Goal: Task Accomplishment & Management: Complete application form

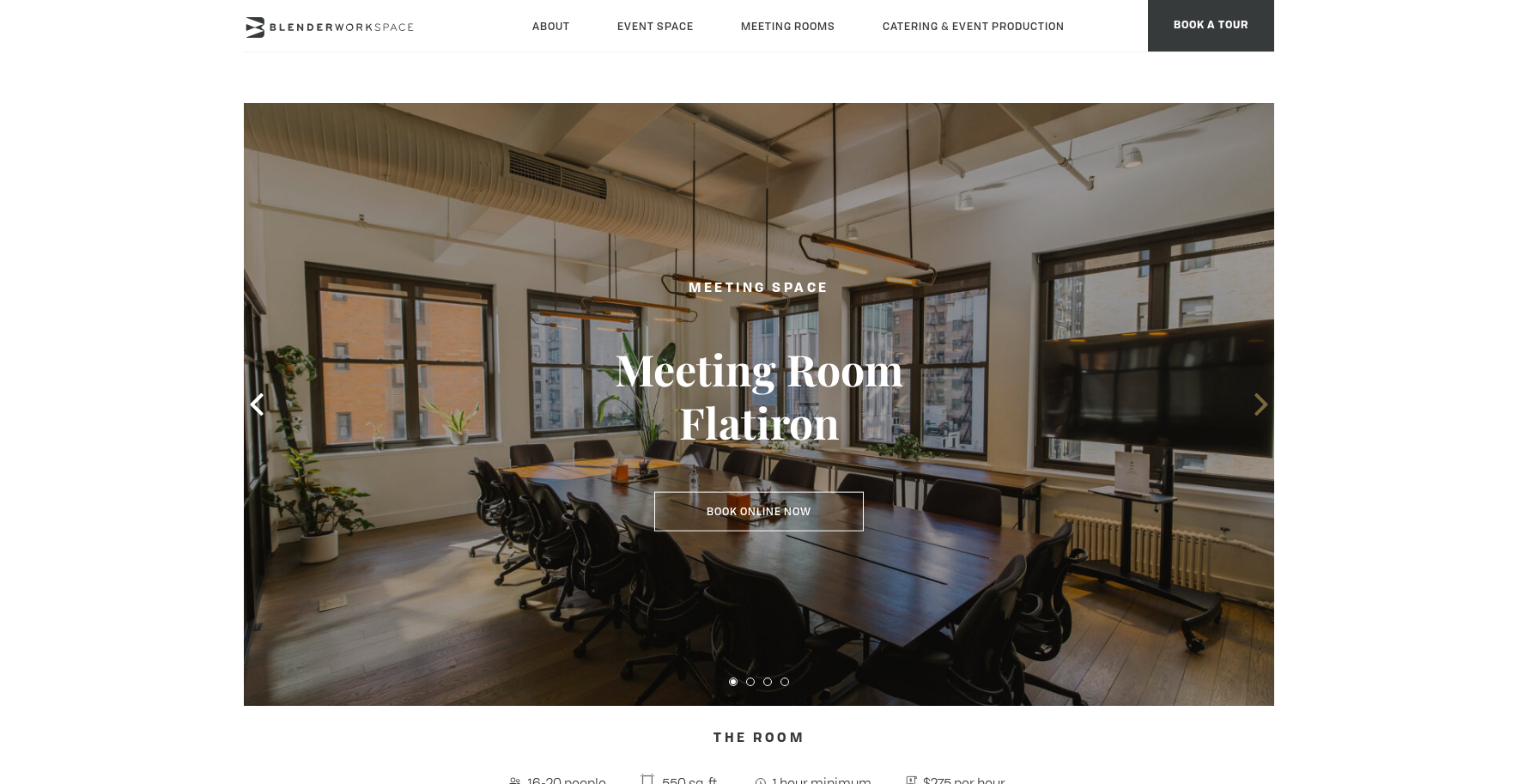
click at [1253, 411] on icon at bounding box center [1261, 404] width 22 height 22
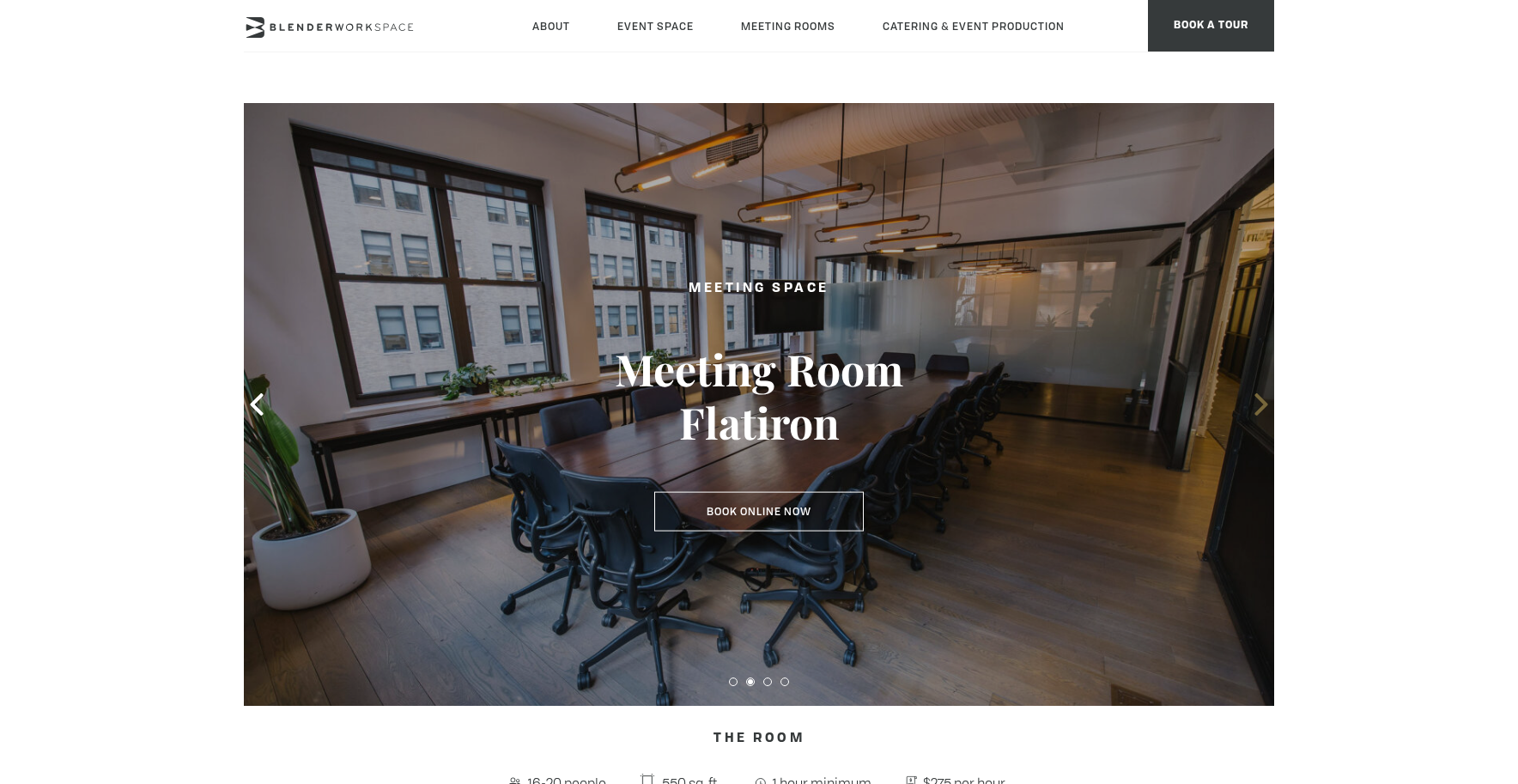
click at [1254, 412] on icon at bounding box center [1261, 404] width 22 height 22
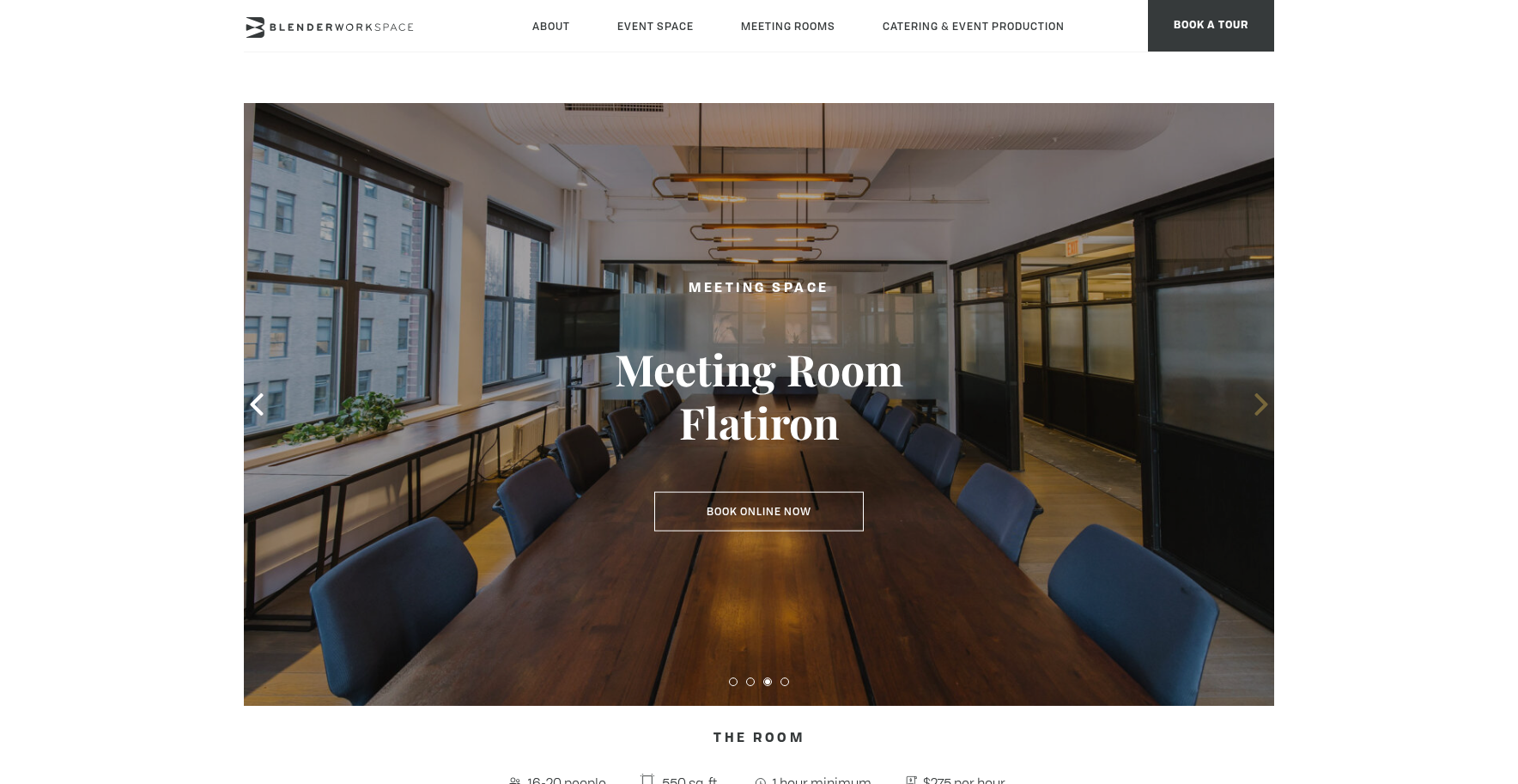
click at [1254, 412] on icon at bounding box center [1261, 404] width 22 height 22
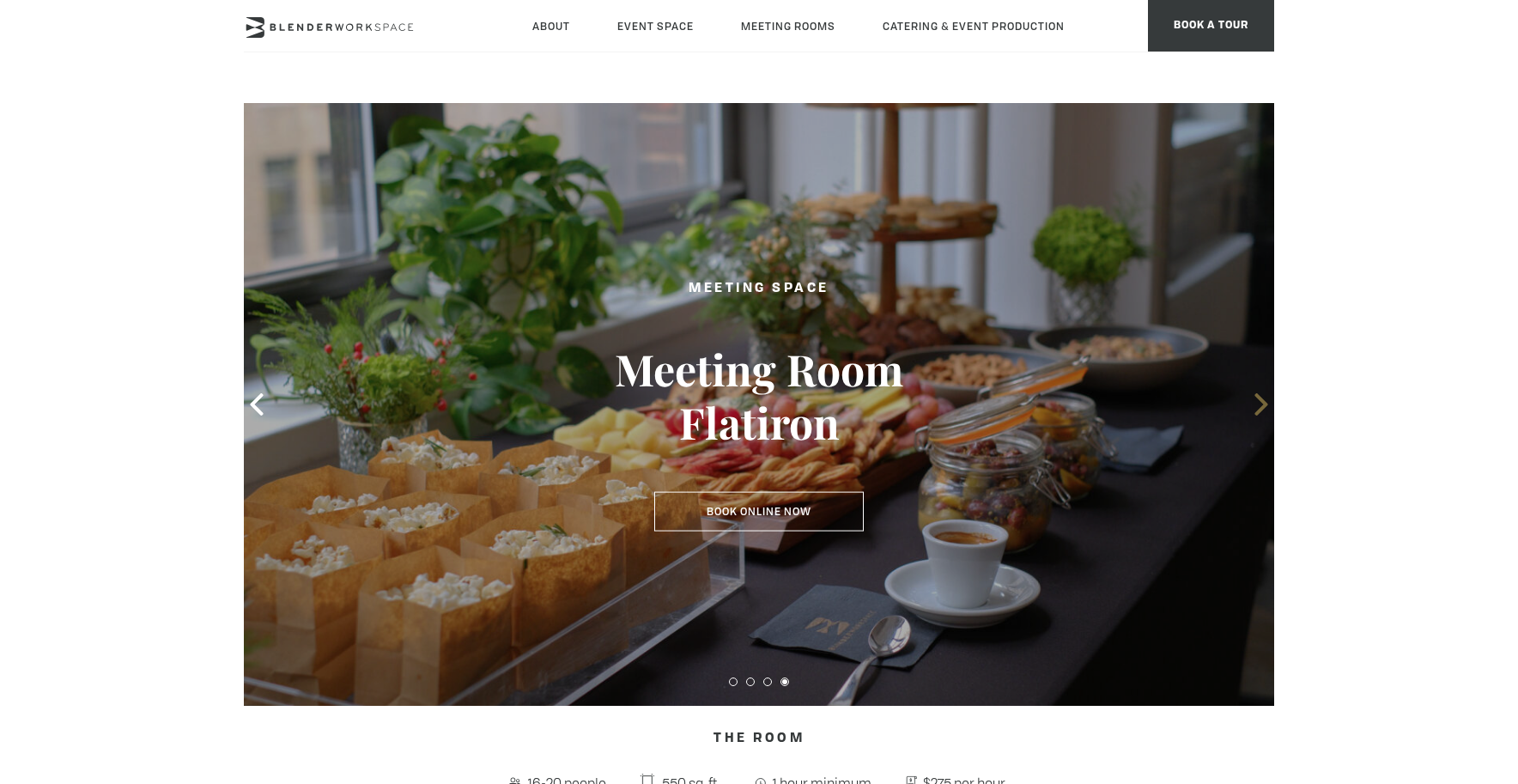
click at [1253, 411] on icon at bounding box center [1261, 404] width 22 height 22
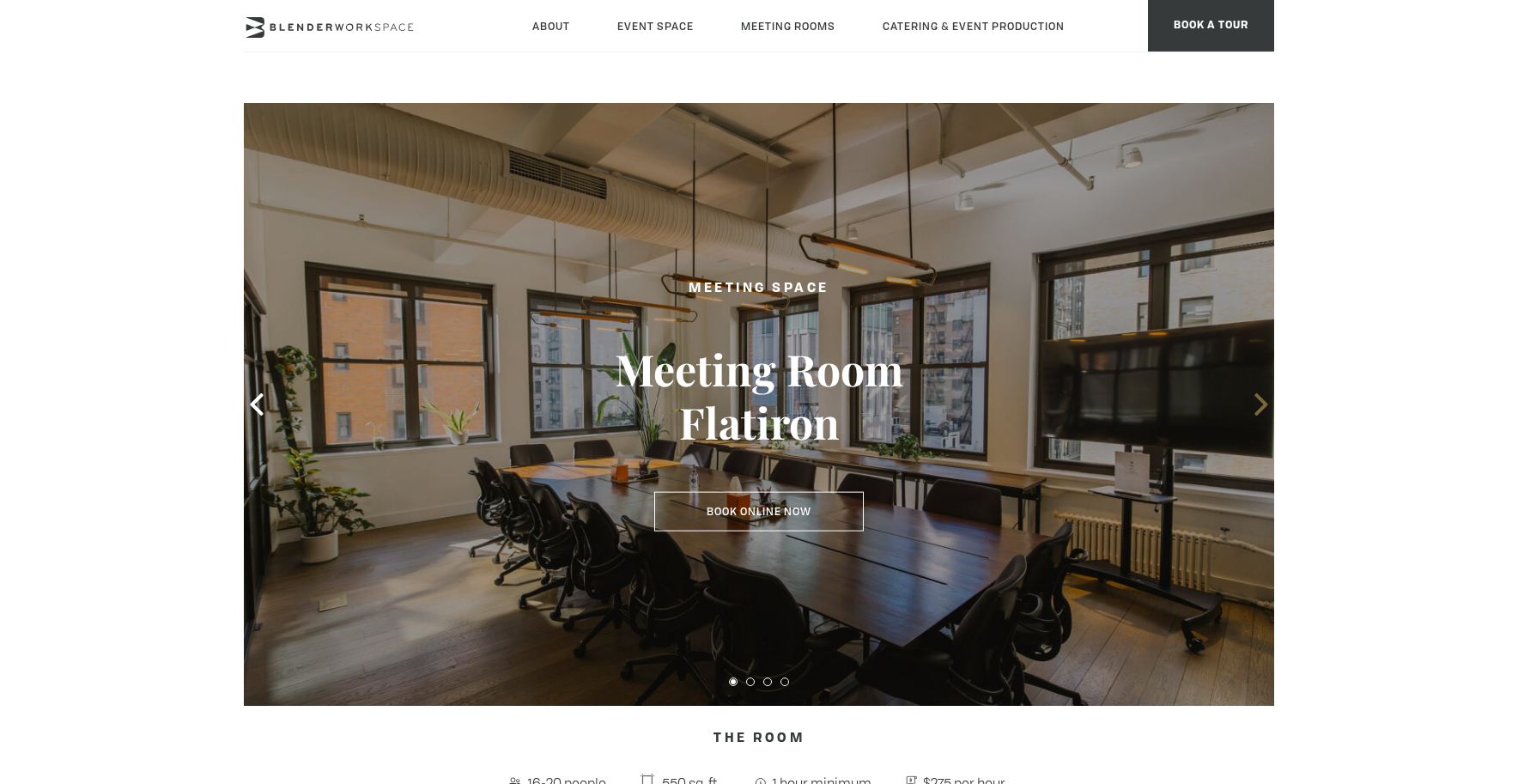
click at [1252, 411] on icon at bounding box center [1261, 404] width 22 height 22
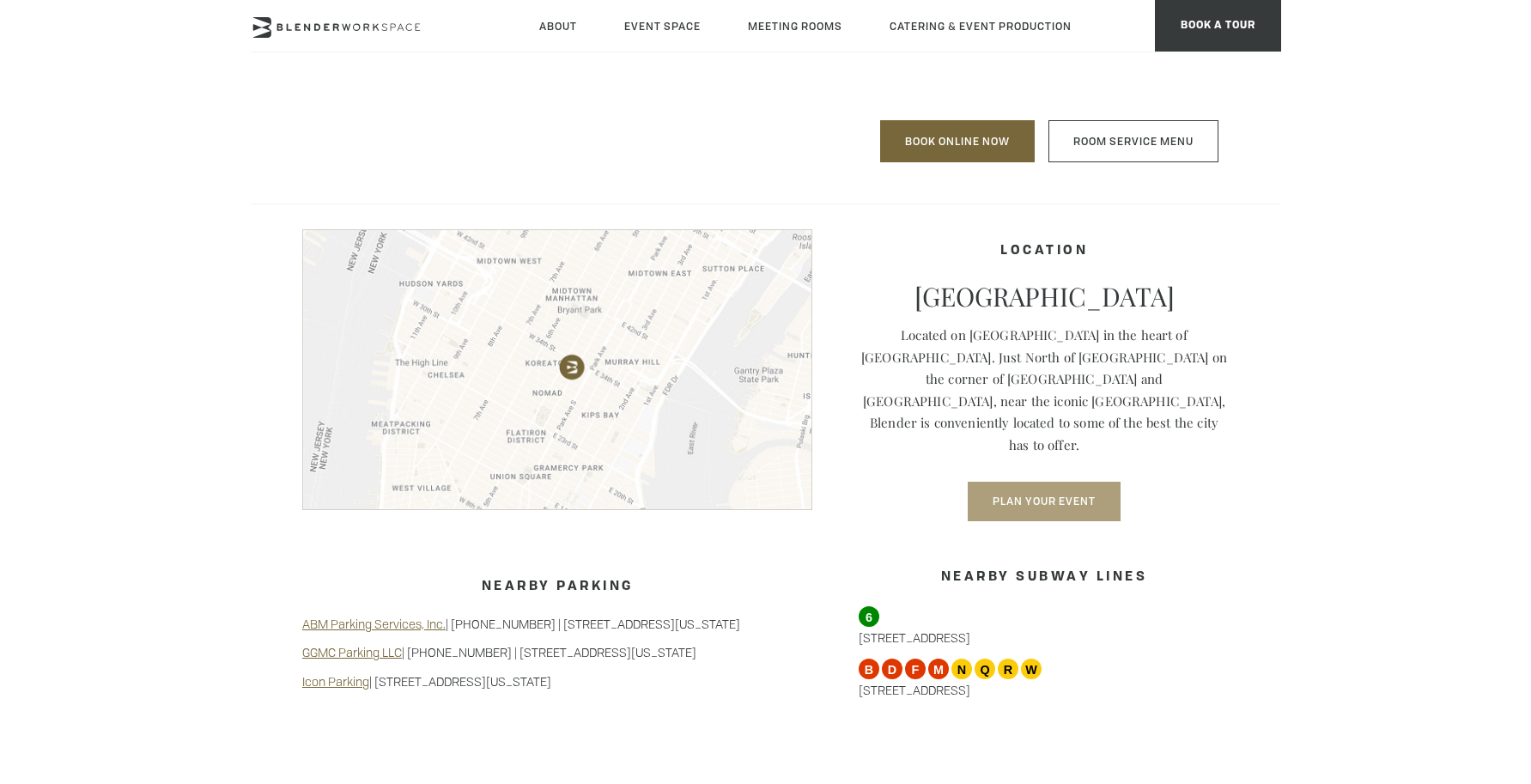
scroll to position [1254, 0]
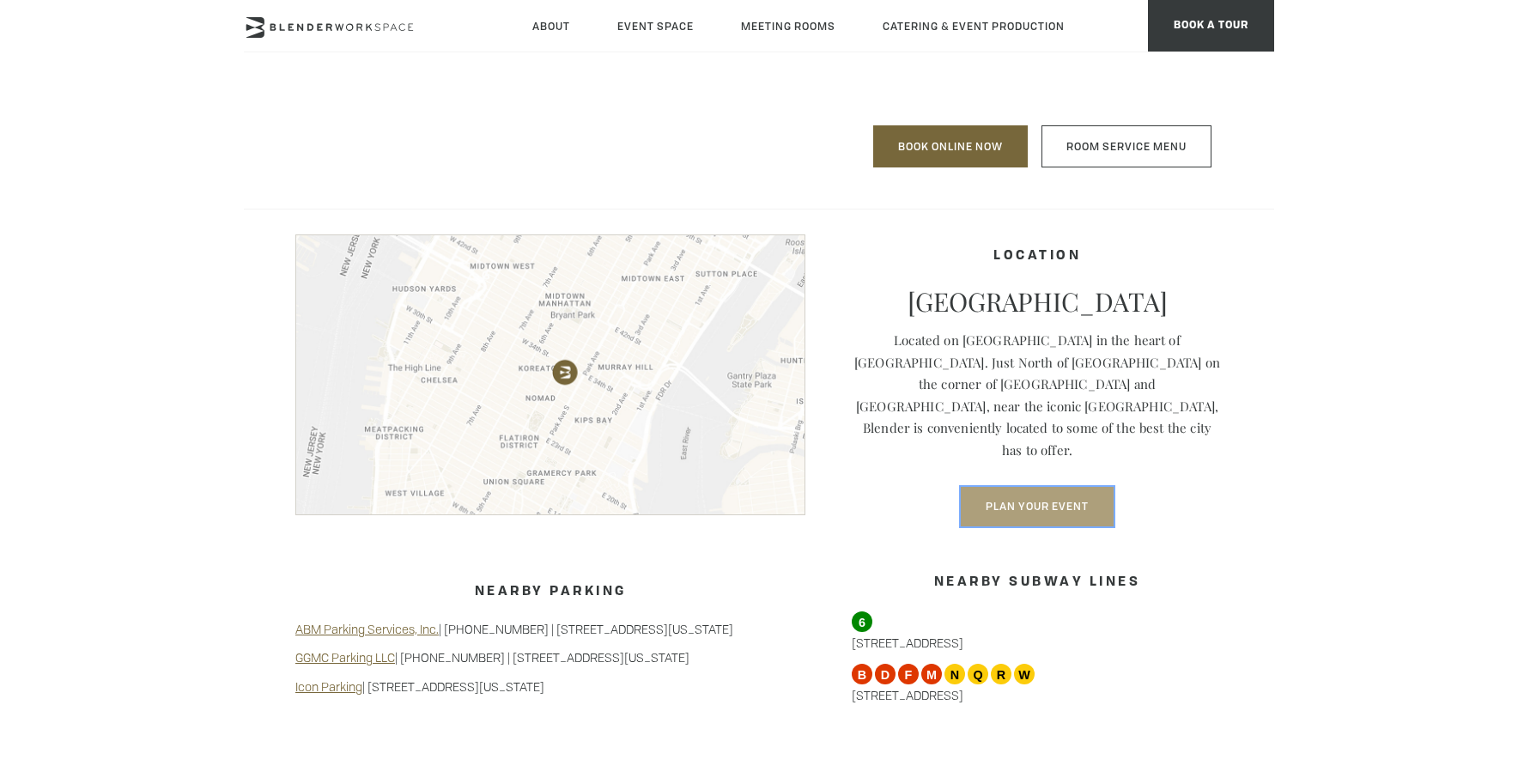
click at [1020, 486] on button "Plan Your Event" at bounding box center [1037, 506] width 152 height 40
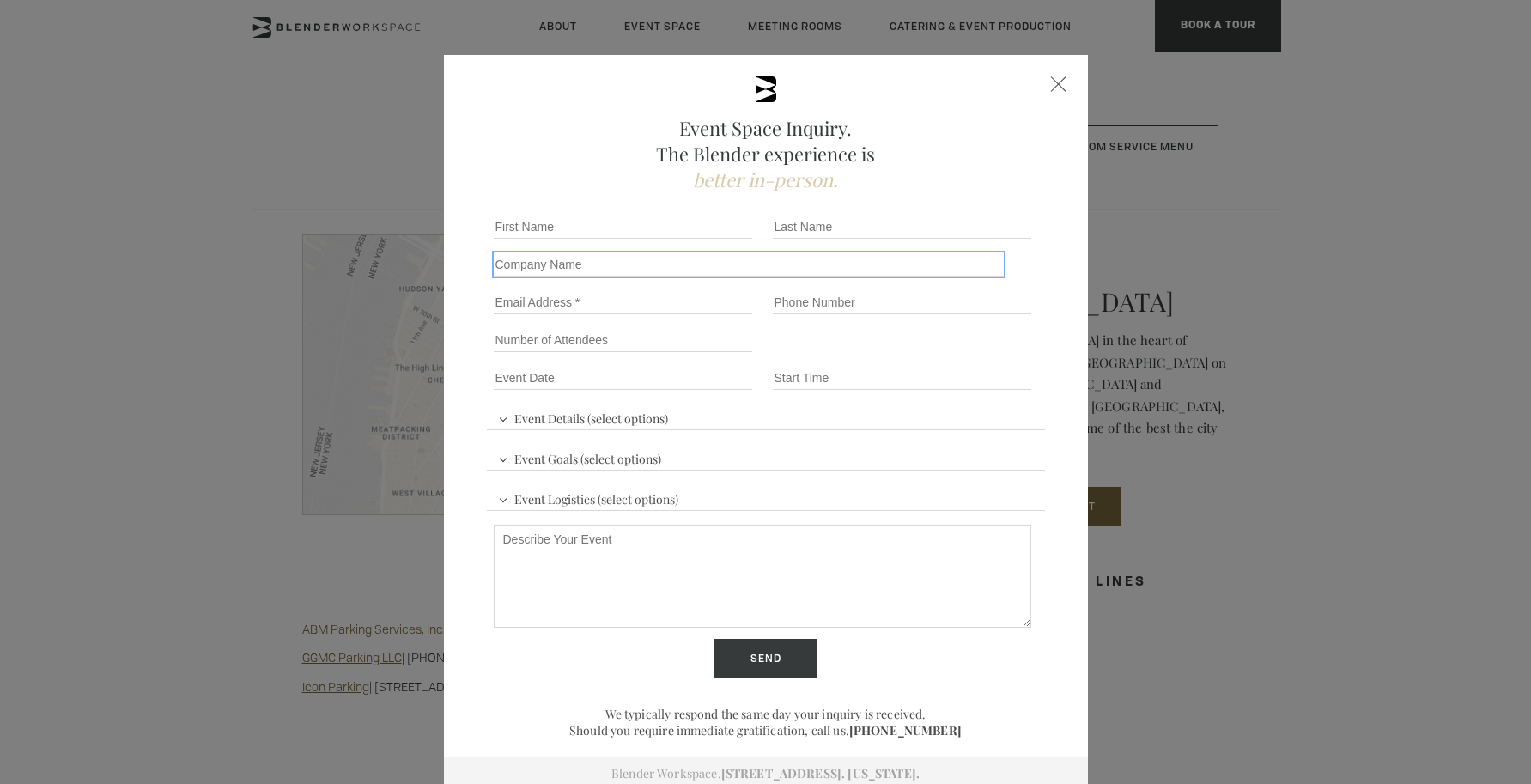
click at [596, 266] on input "Company name" at bounding box center [749, 264] width 511 height 24
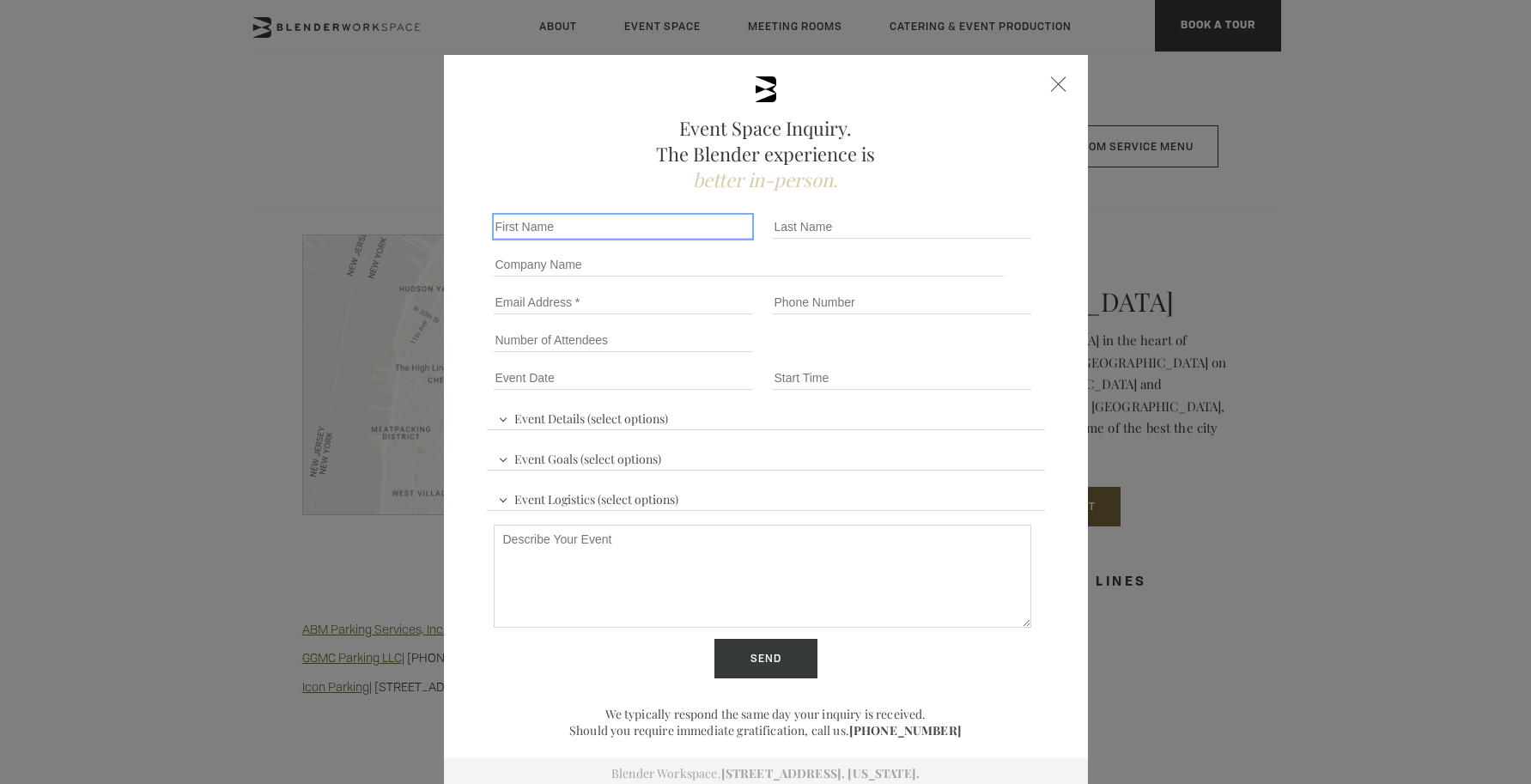
click at [581, 224] on input "First name *" at bounding box center [623, 226] width 258 height 24
type input "[PERSON_NAME]"
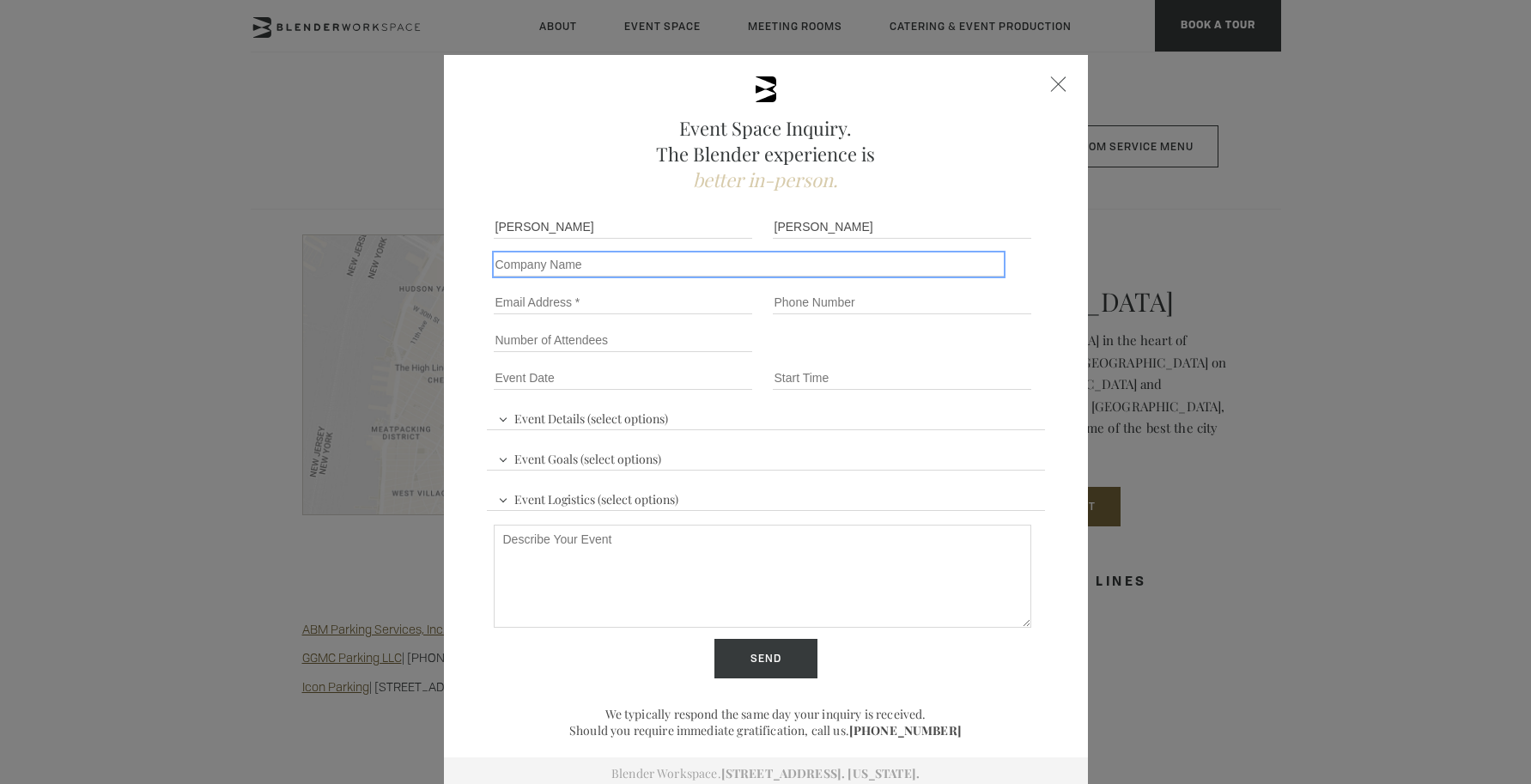
type input "CoachCare"
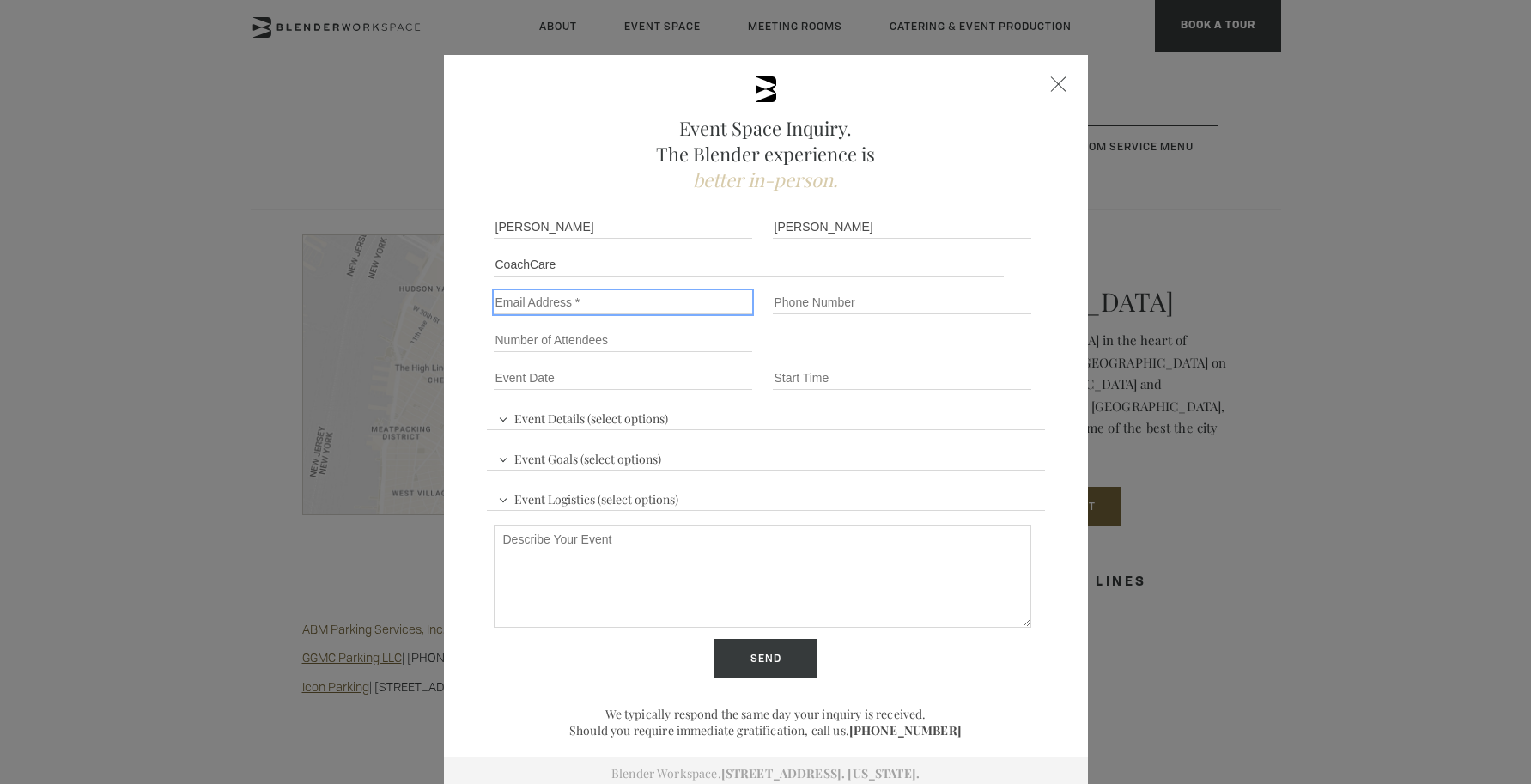
type input "[PERSON_NAME][EMAIL_ADDRESS][DOMAIN_NAME]"
type input "17023394936"
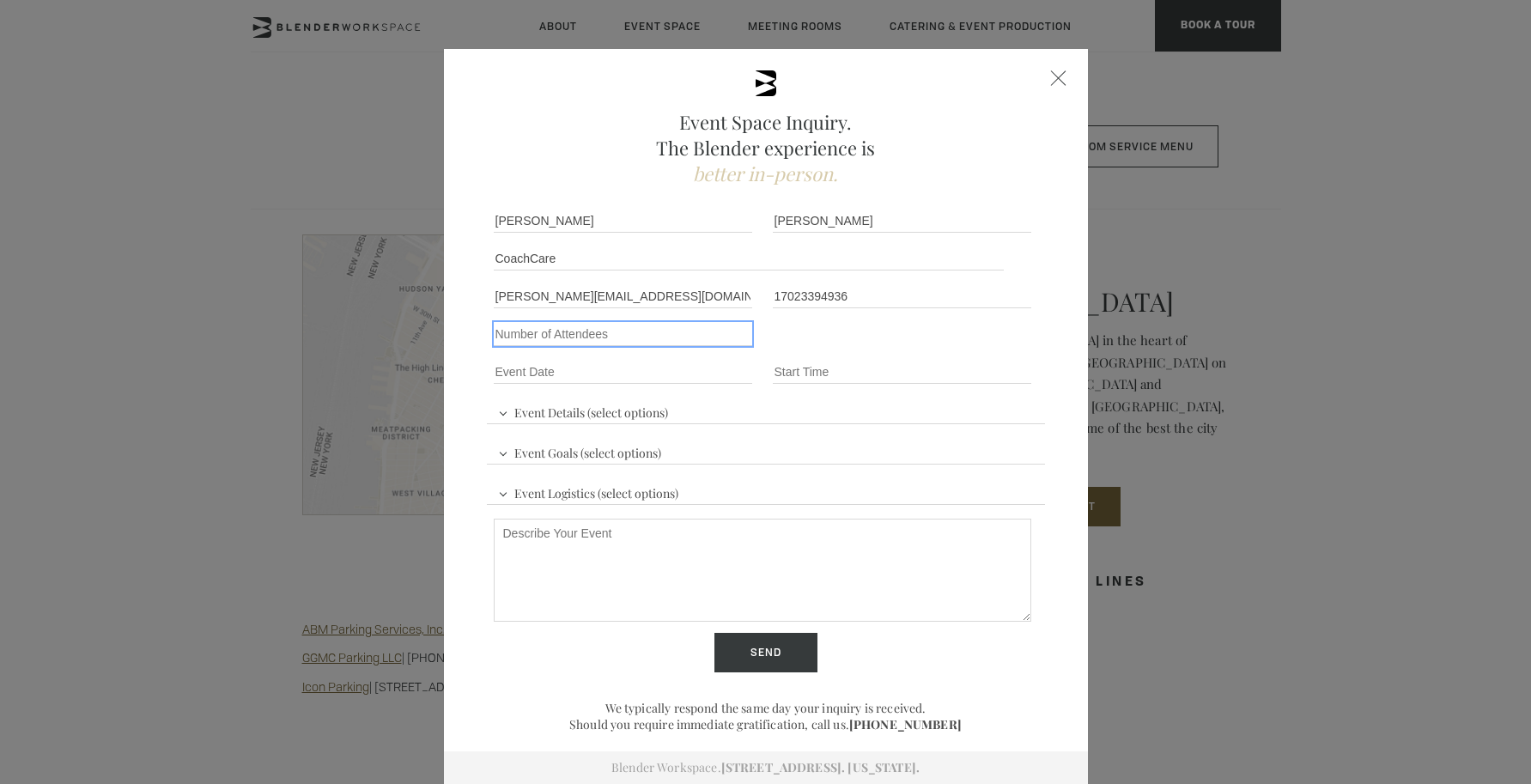
click at [582, 334] on input "Number of Attendees" at bounding box center [623, 334] width 258 height 24
type input "12"
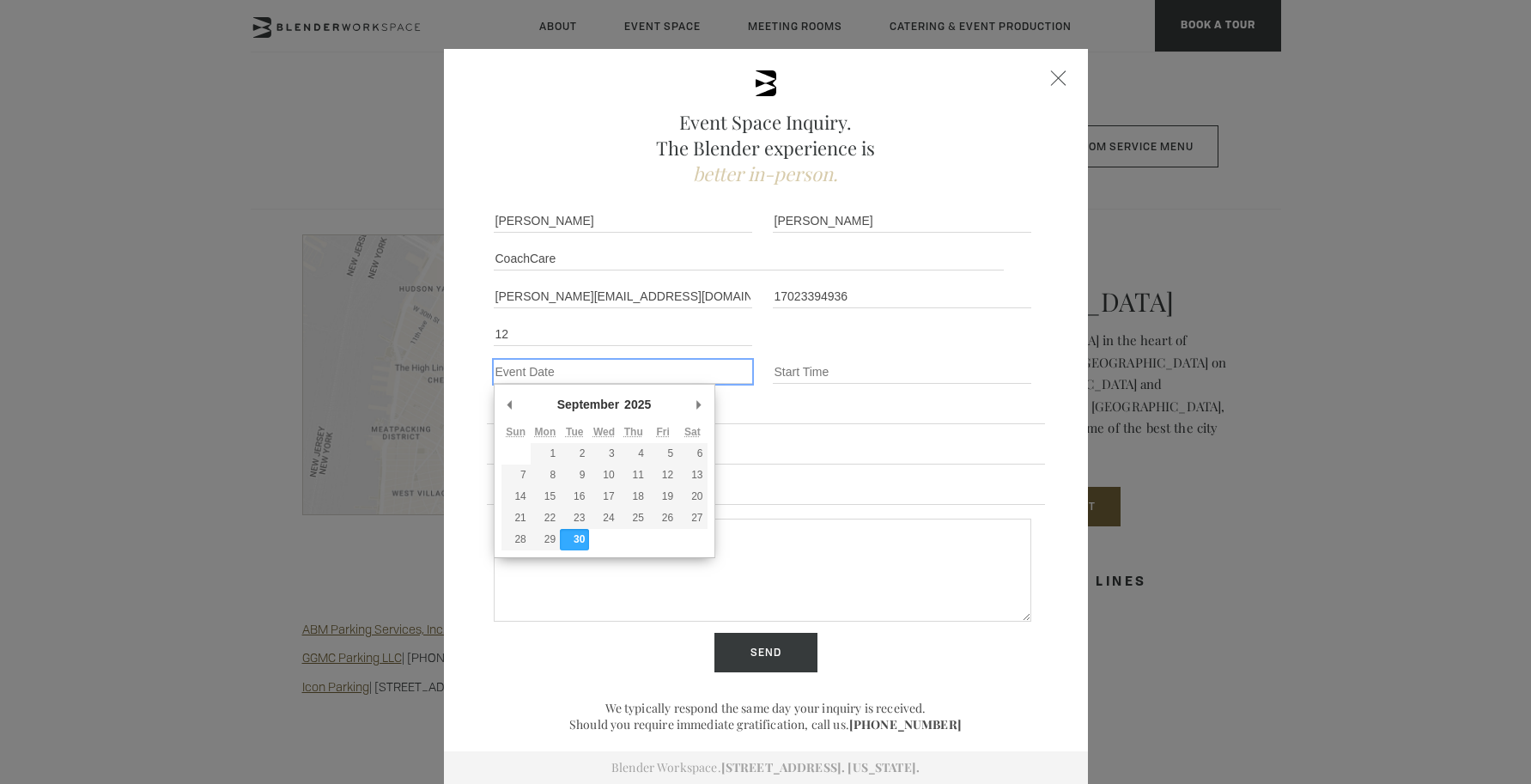
drag, startPoint x: 632, startPoint y: 370, endPoint x: 653, endPoint y: 369, distance: 21.0
click at [632, 370] on input "Event Date *" at bounding box center [623, 372] width 258 height 24
type div "[DATE]"
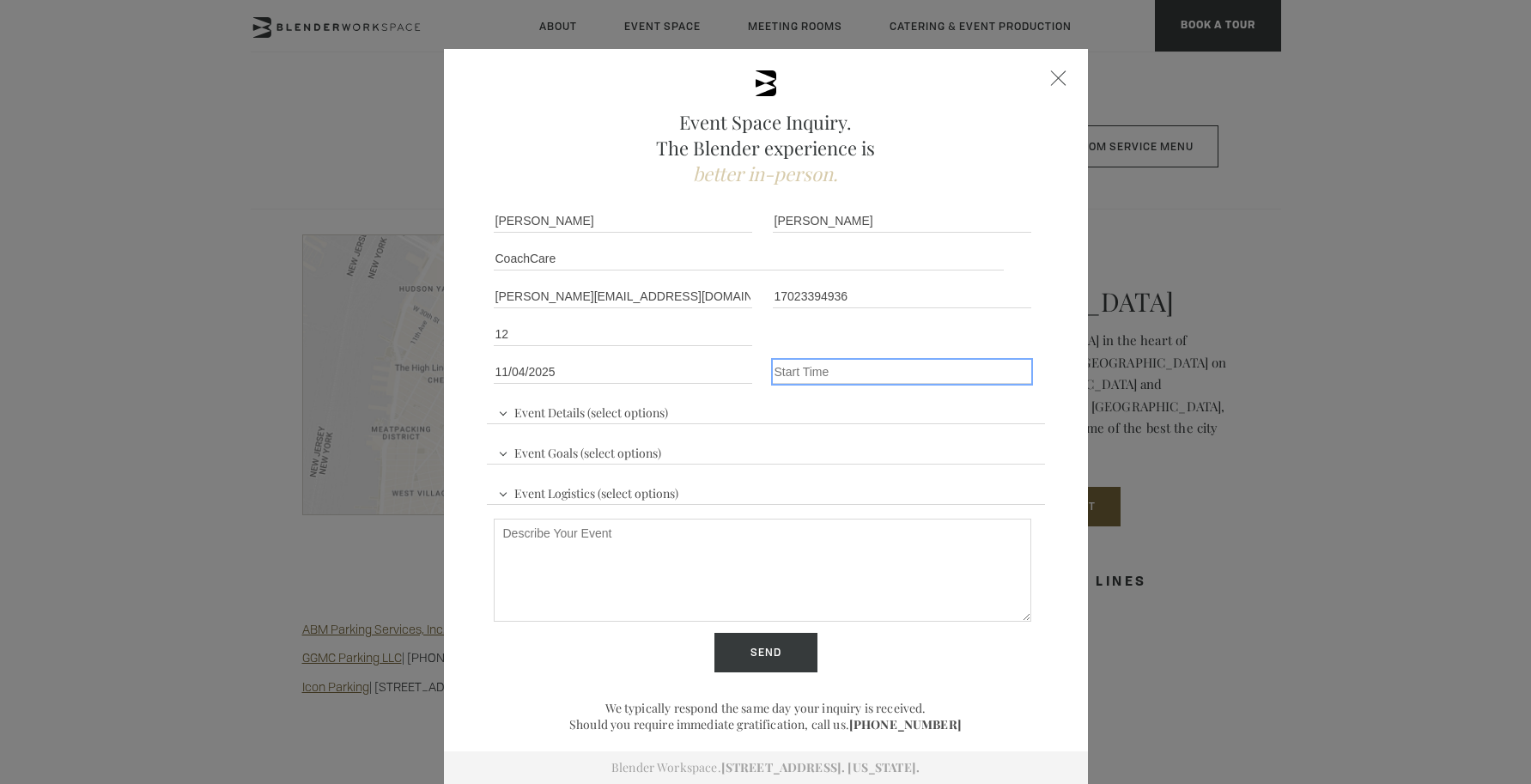
drag, startPoint x: 811, startPoint y: 365, endPoint x: 820, endPoint y: 366, distance: 9.1
click at [811, 365] on input "Event Time" at bounding box center [902, 372] width 258 height 24
type input "8:30 AM"
click at [496, 411] on span "Event Details (select options)" at bounding box center [583, 410] width 179 height 26
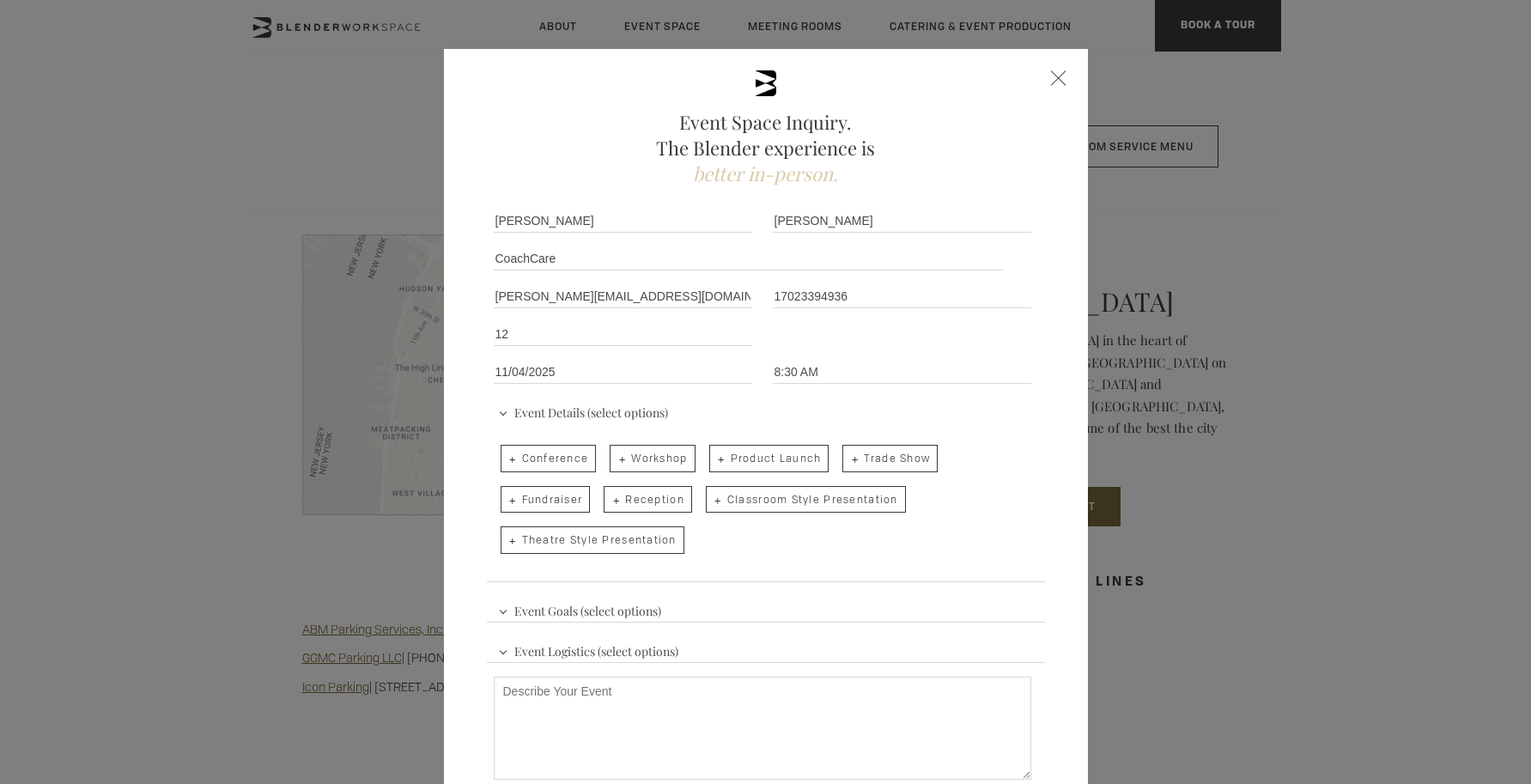
click at [621, 459] on span "Workshop" at bounding box center [652, 458] width 85 height 27
click at [614, 459] on input "Workshop" at bounding box center [608, 449] width 11 height 24
checkbox input "true"
click at [591, 608] on span "Event Goals (select options)" at bounding box center [580, 608] width 172 height 26
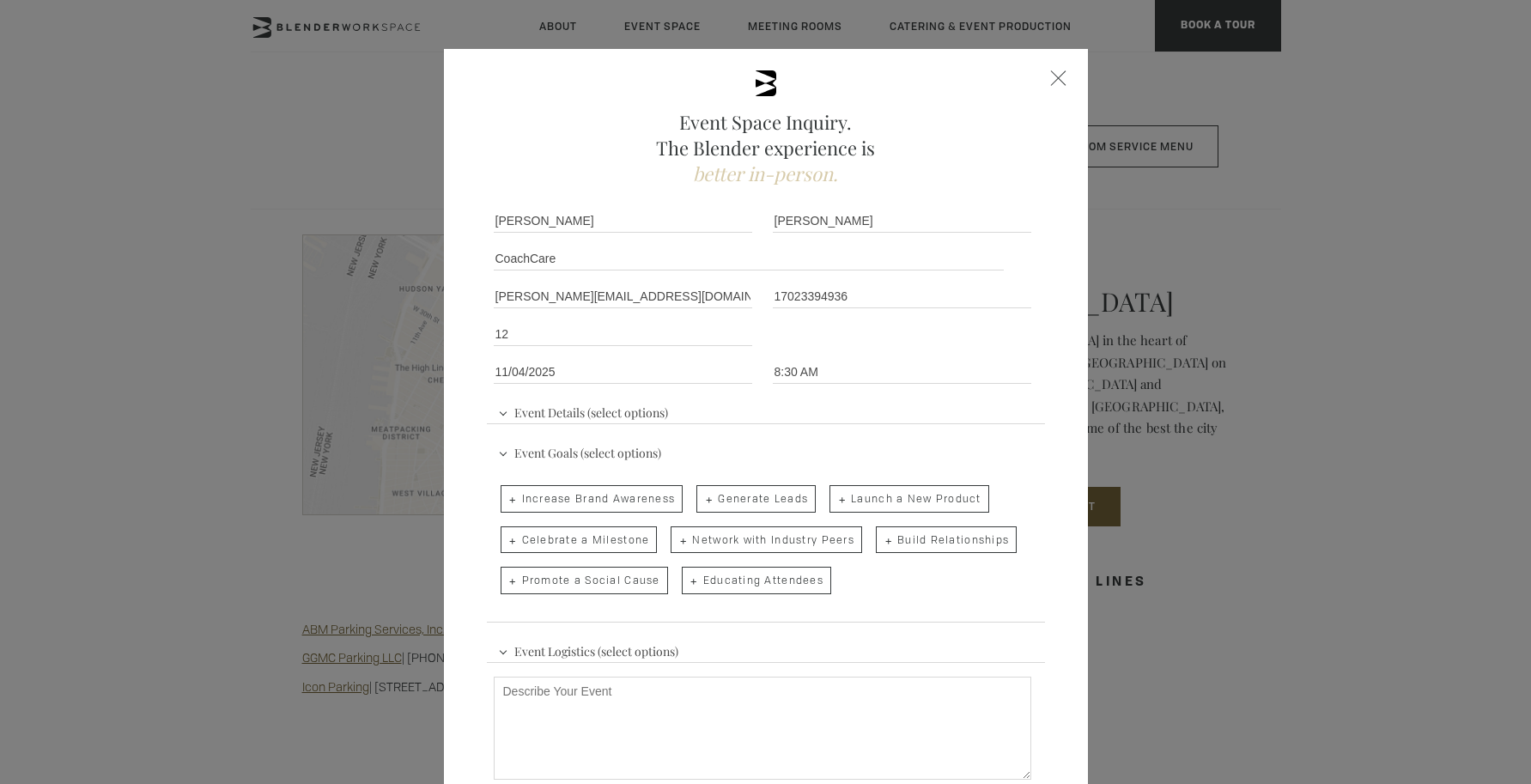
click at [537, 416] on span "Event Details (select options)" at bounding box center [583, 410] width 179 height 26
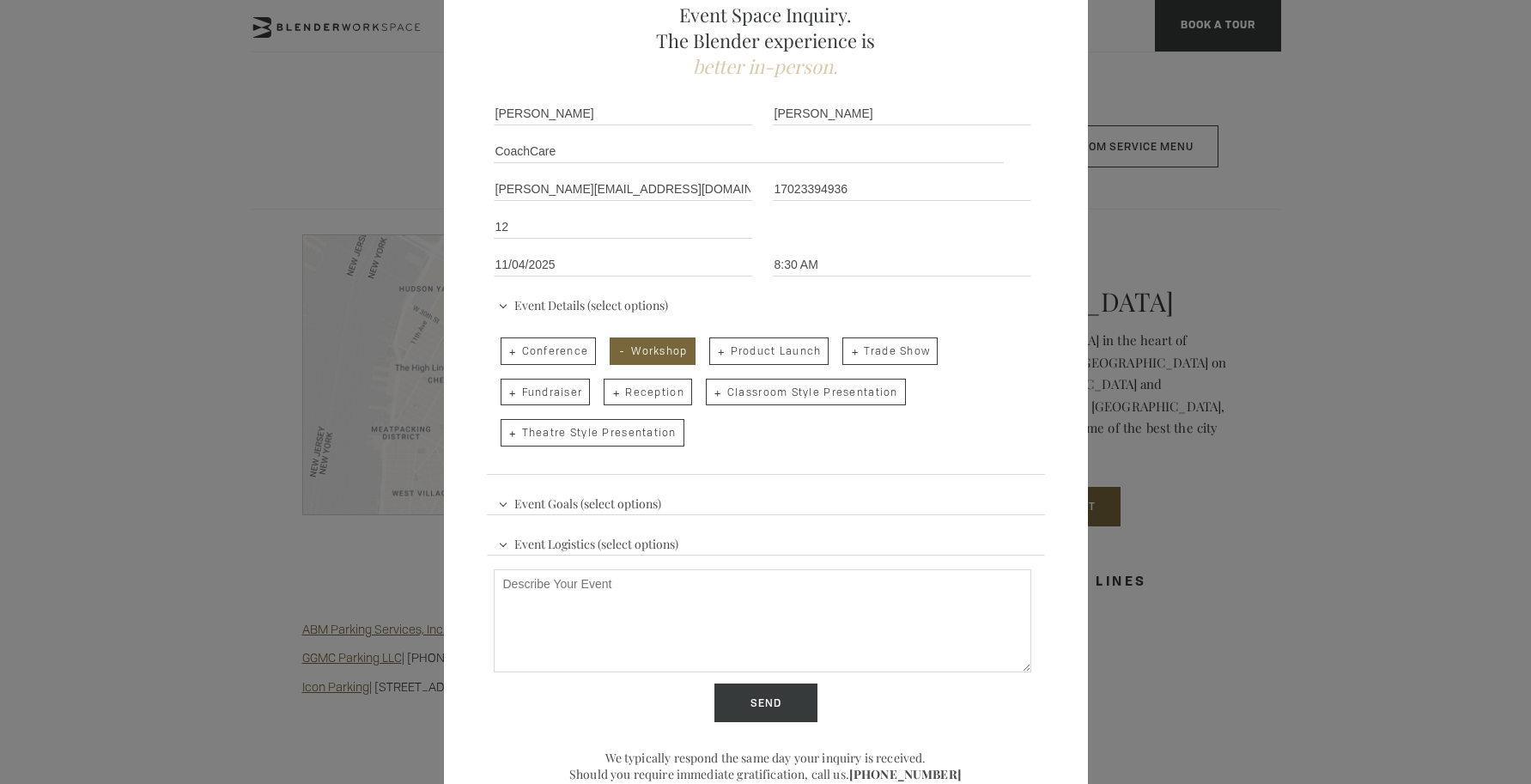
scroll to position [163, 0]
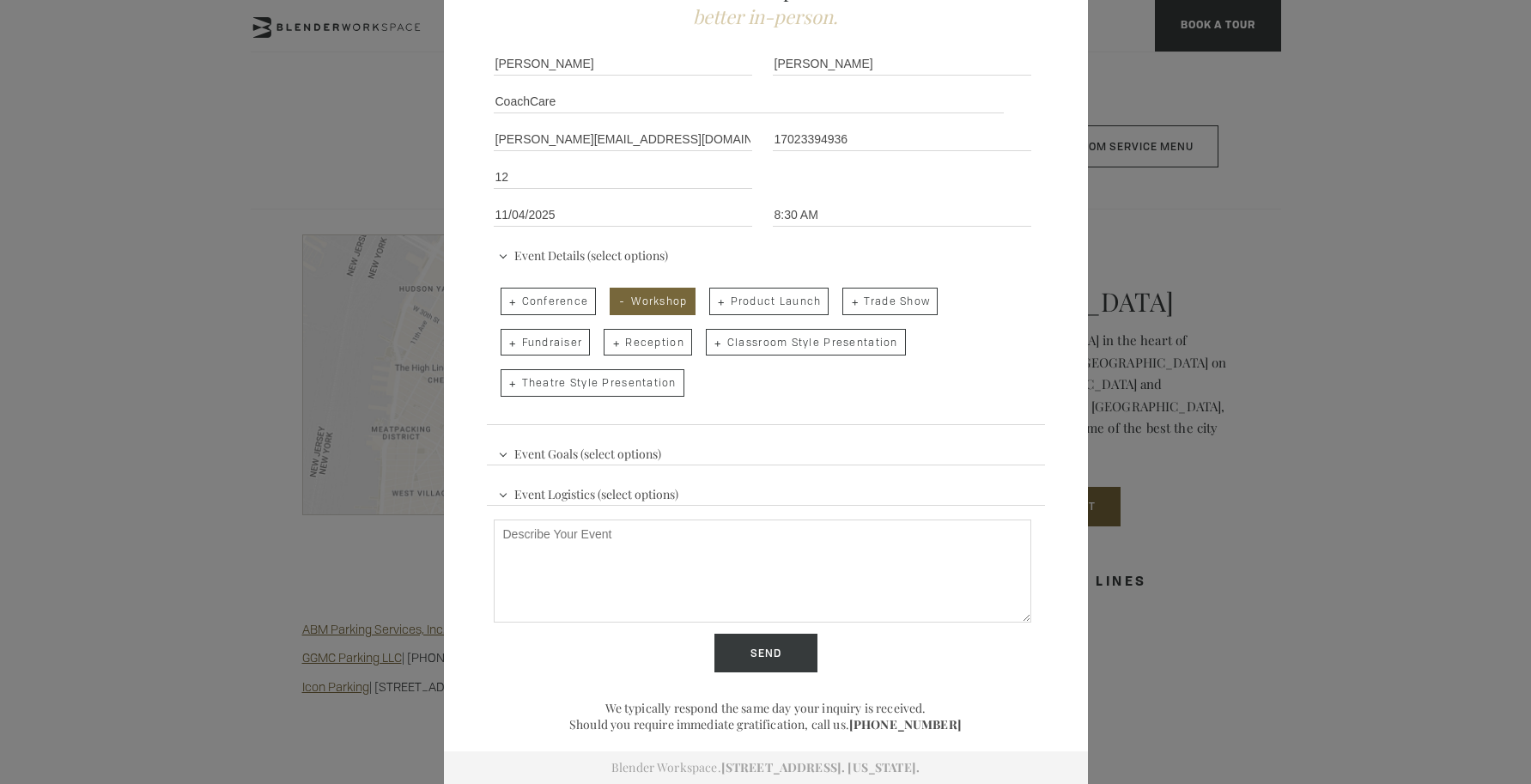
click at [565, 456] on span "Event Goals (select options)" at bounding box center [580, 451] width 172 height 26
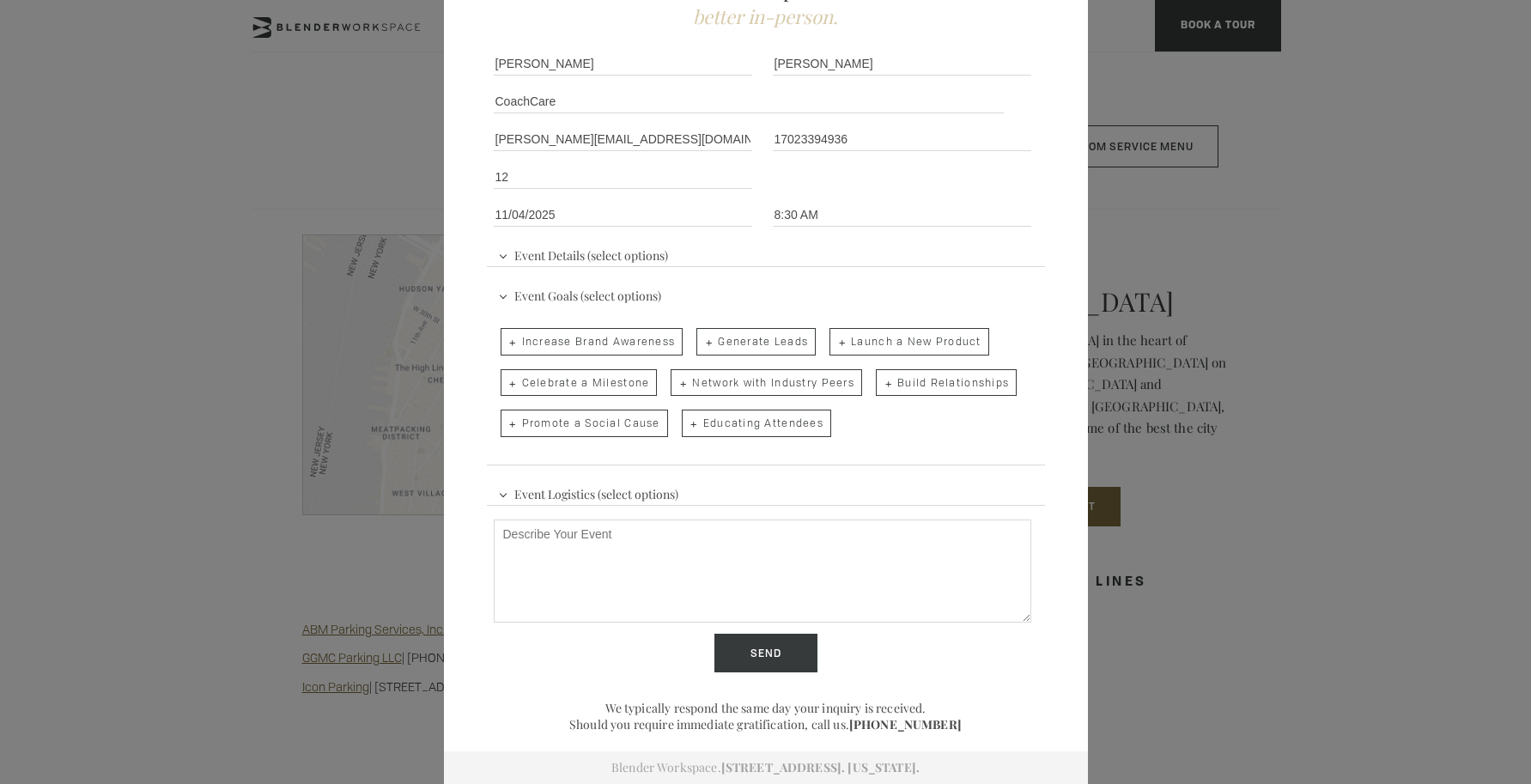
click at [544, 493] on span "Event Logistics (select options)" at bounding box center [588, 492] width 189 height 26
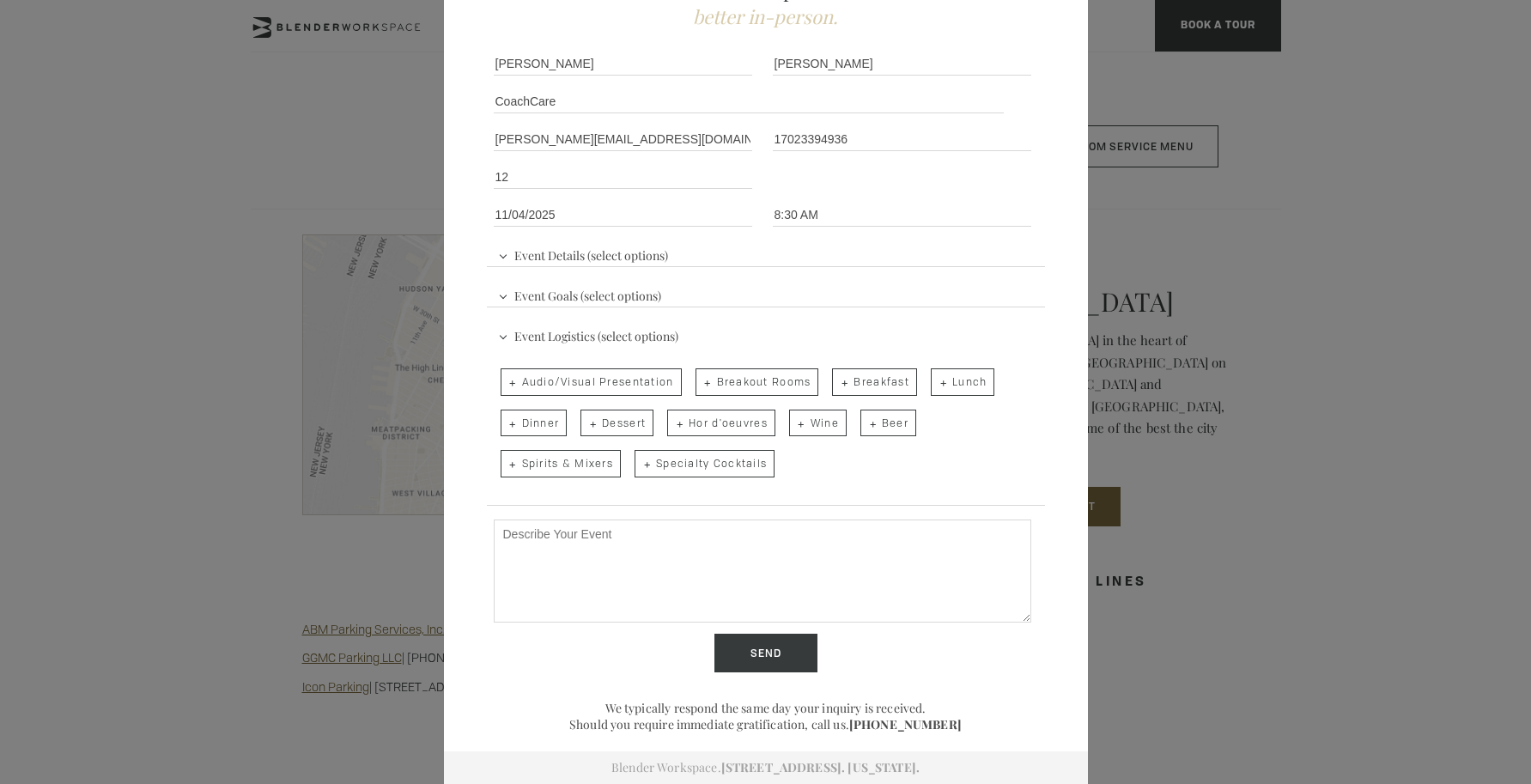
drag, startPoint x: 572, startPoint y: 544, endPoint x: 614, endPoint y: 539, distance: 42.3
click at [572, 544] on textarea "Describe Your Event" at bounding box center [763, 571] width 538 height 103
type textarea "We have an internal meeting with 10-12 people and just need seating/private roo…"
click at [735, 651] on input "Send" at bounding box center [766, 653] width 103 height 40
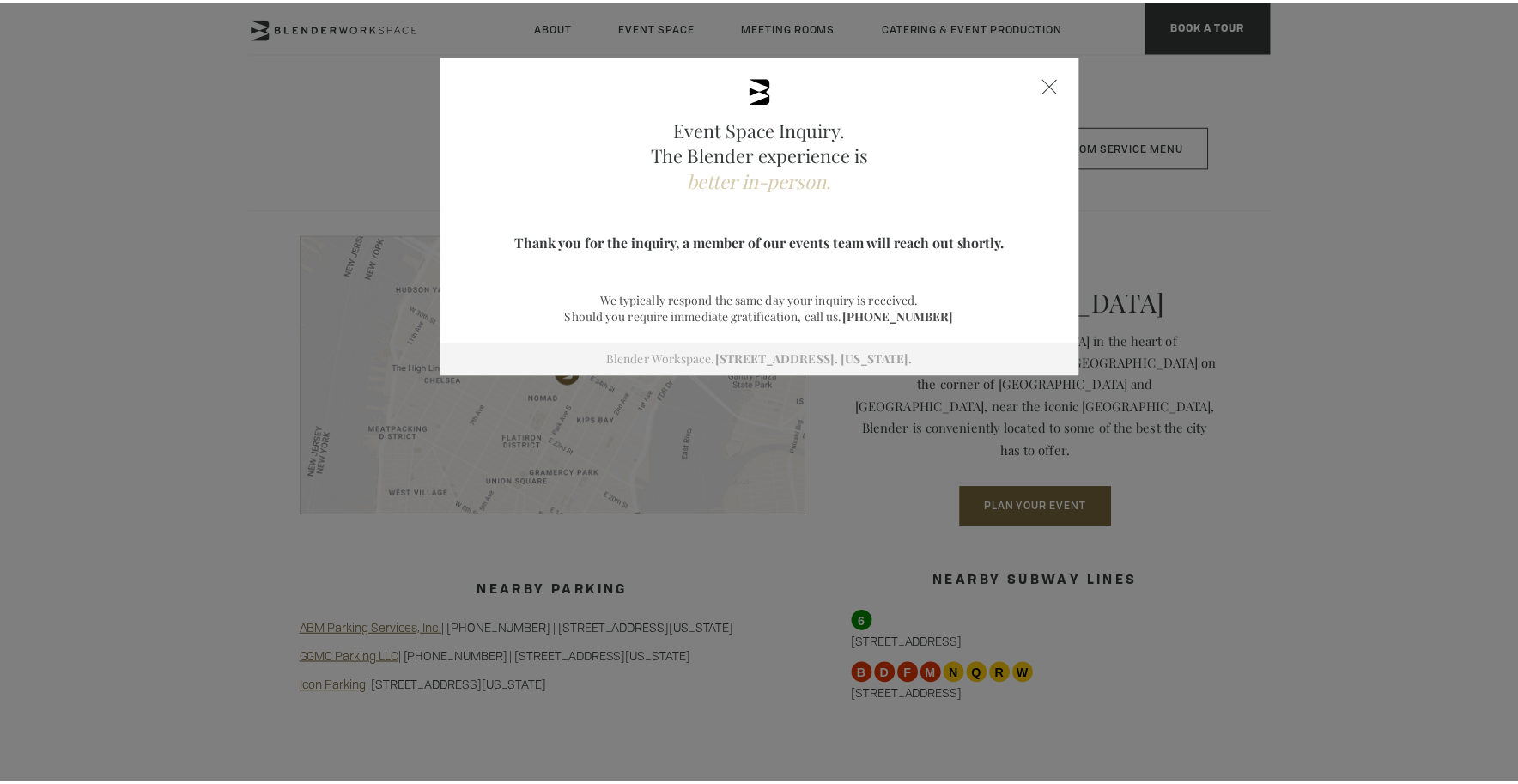
scroll to position [0, 0]
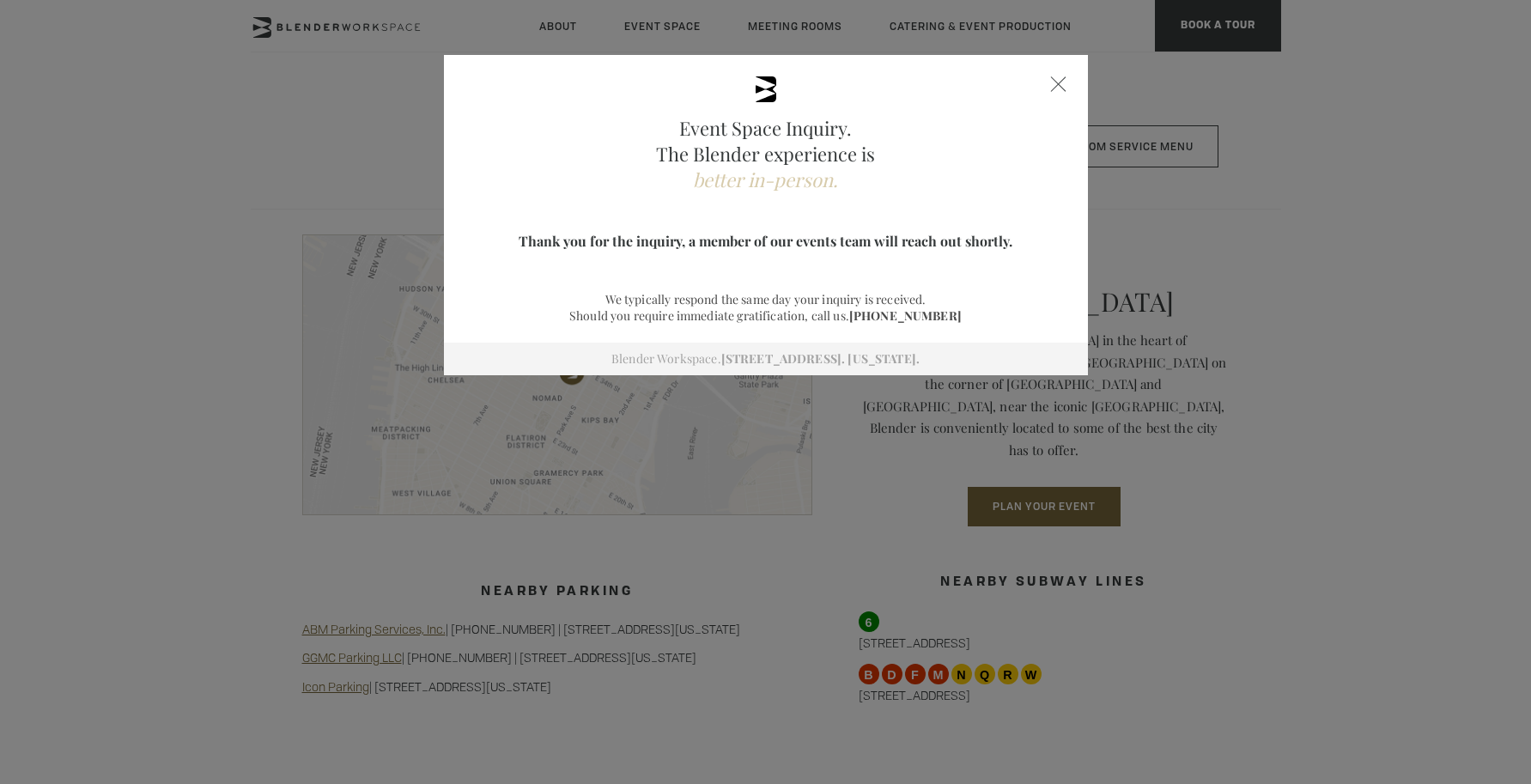
drag, startPoint x: 1051, startPoint y: 82, endPoint x: 1070, endPoint y: 93, distance: 22.0
click at [1051, 82] on span at bounding box center [1058, 84] width 16 height 16
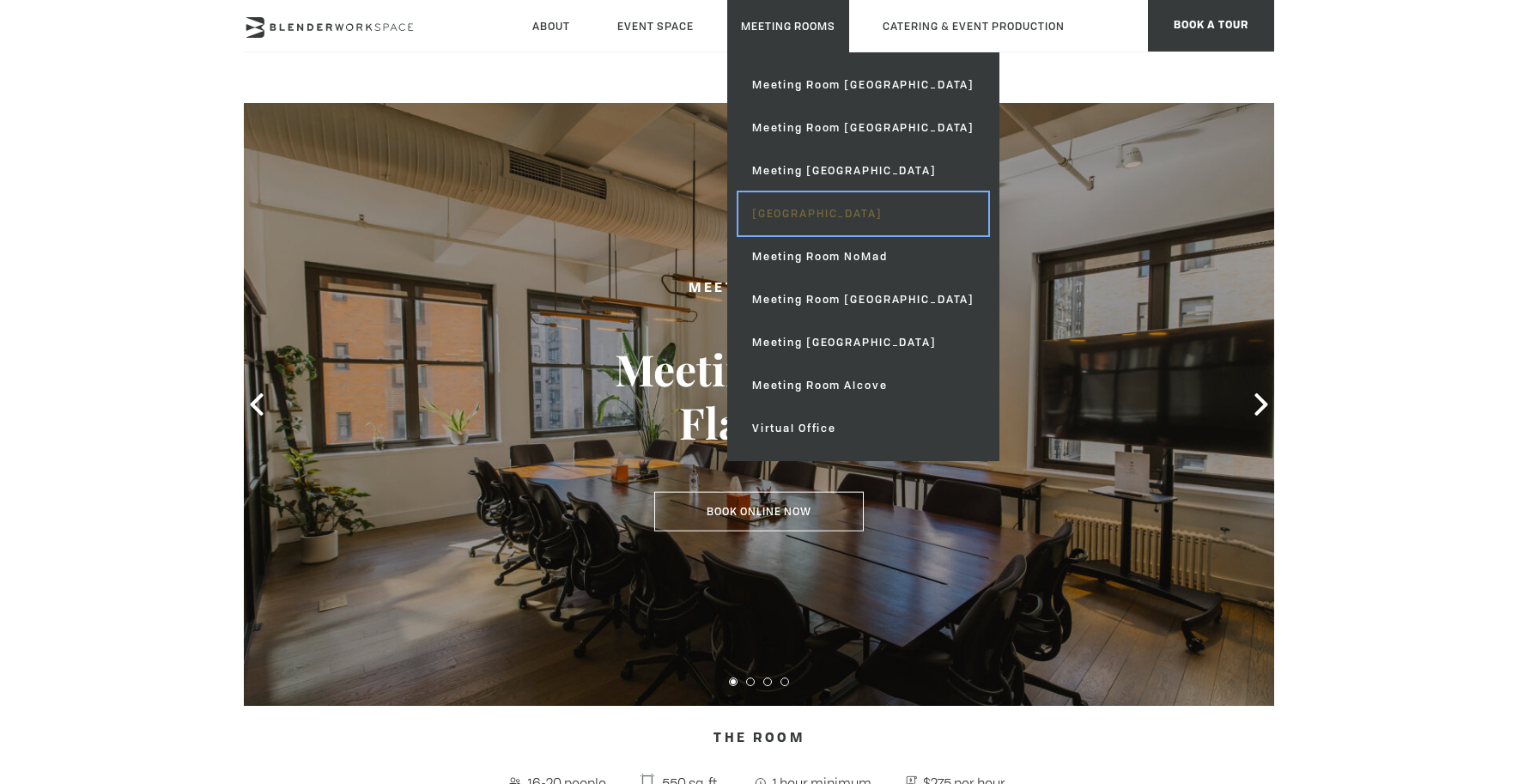
click at [808, 212] on link "[GEOGRAPHIC_DATA]" at bounding box center [863, 213] width 249 height 43
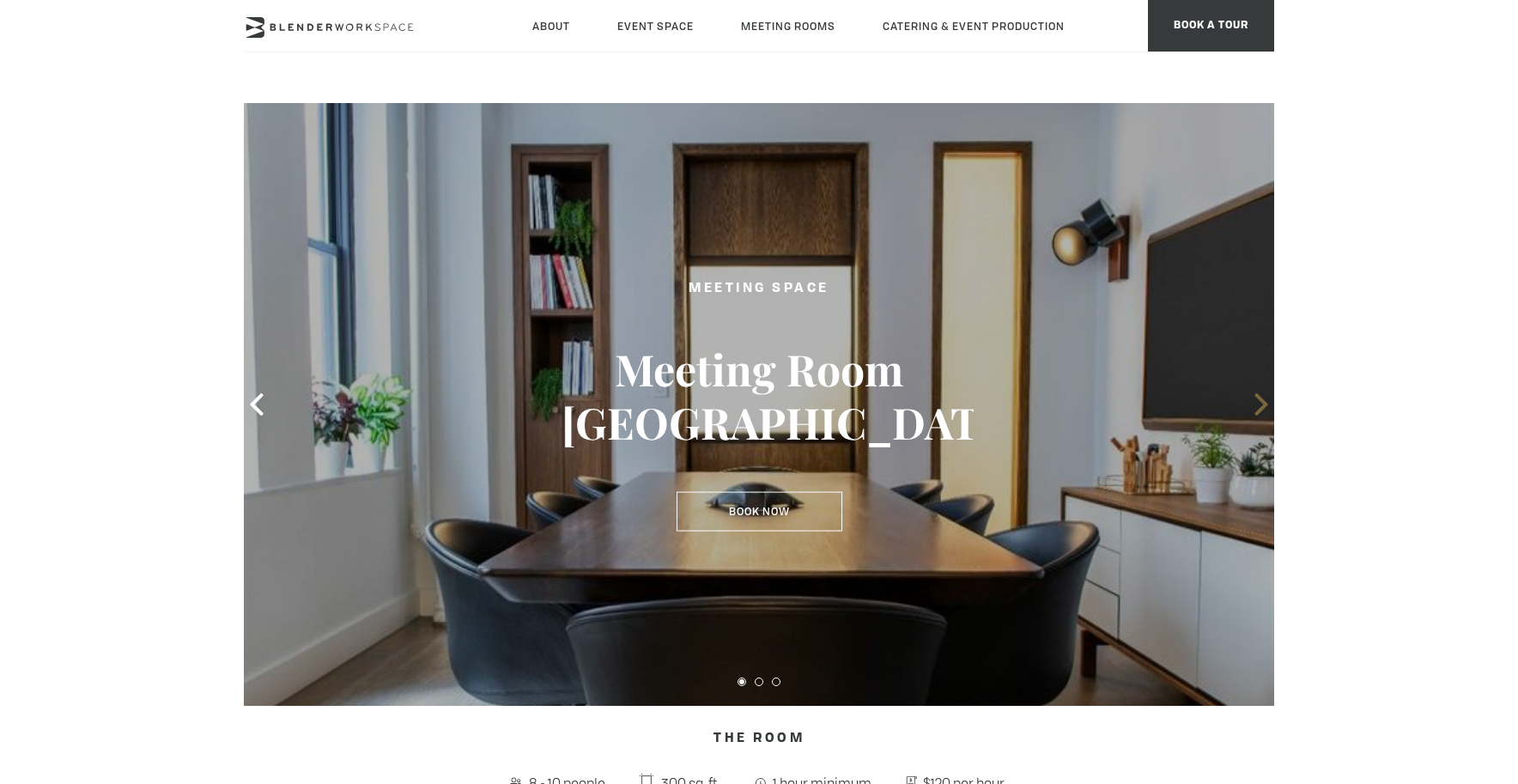
click at [1259, 409] on icon at bounding box center [1260, 404] width 13 height 22
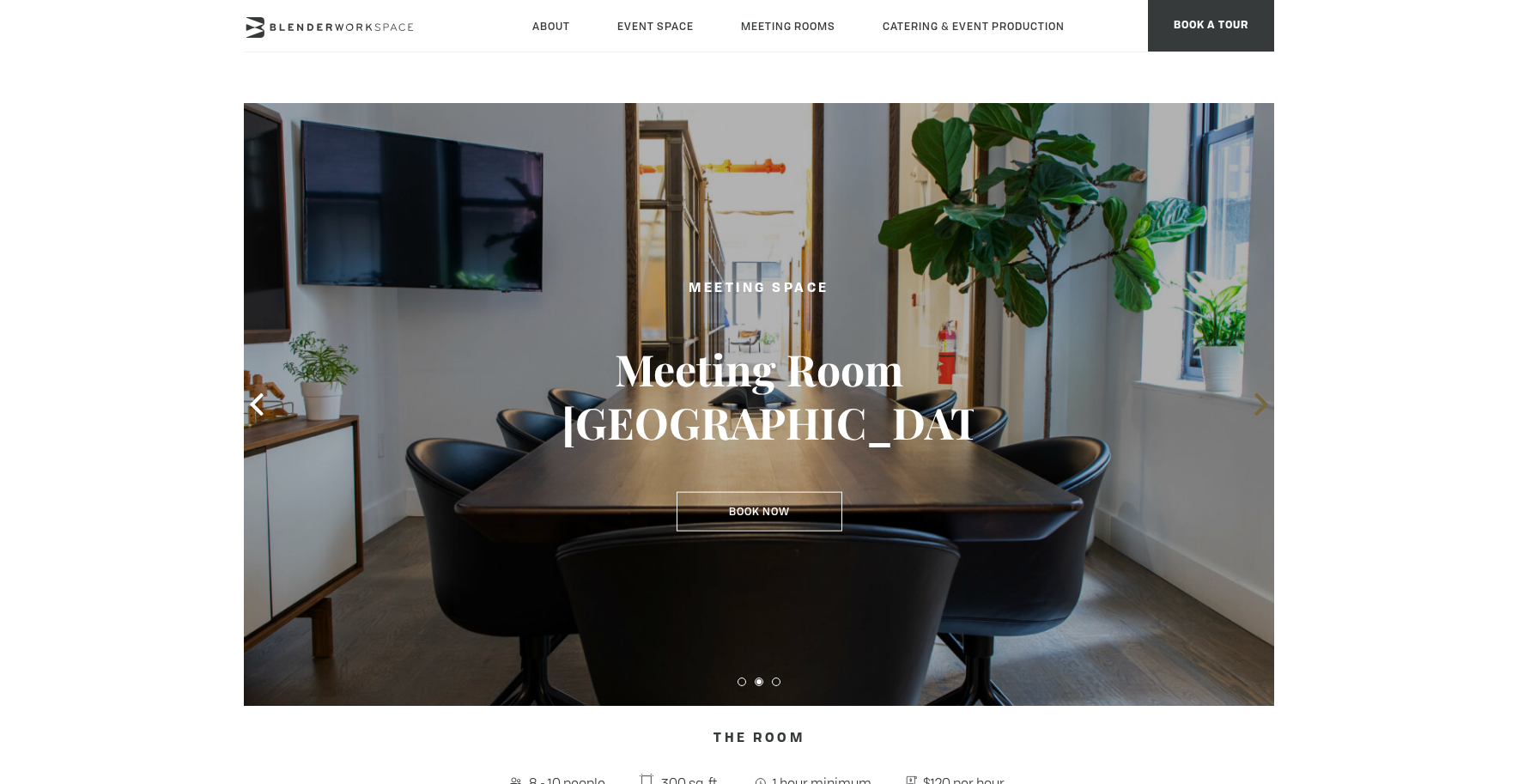
click at [1259, 406] on icon at bounding box center [1261, 404] width 22 height 22
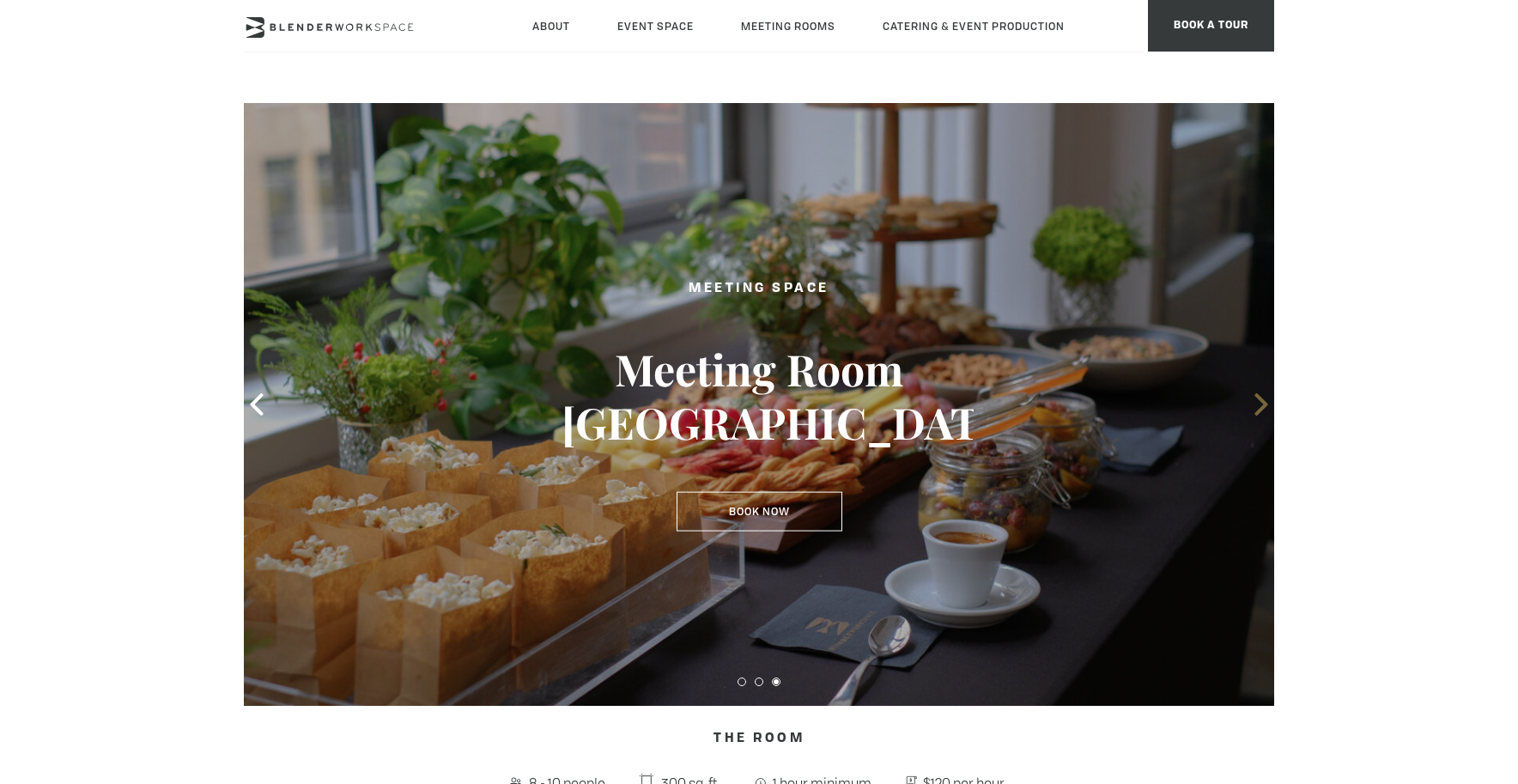
click at [1256, 408] on icon at bounding box center [1261, 404] width 22 height 22
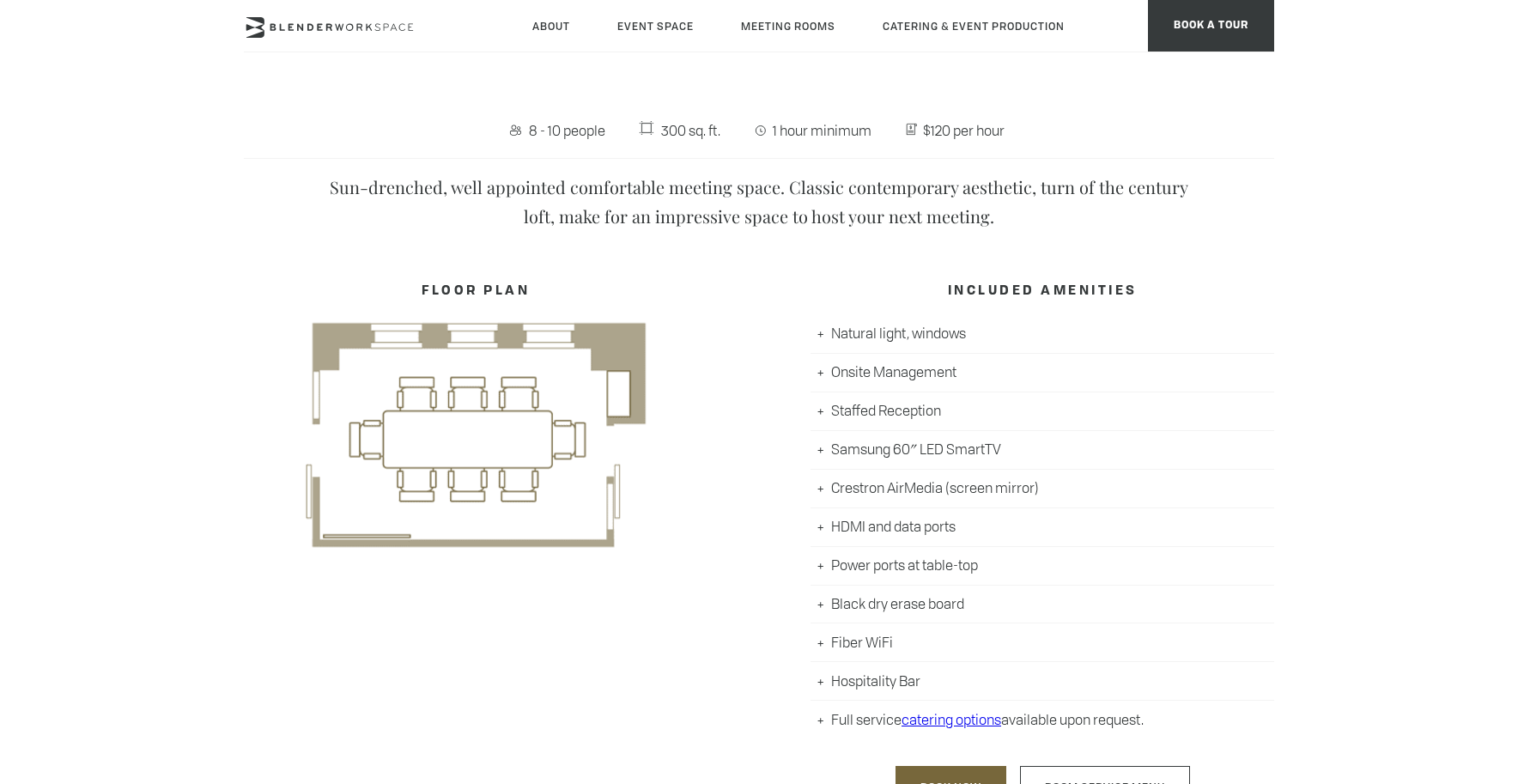
scroll to position [653, 0]
click at [1323, 296] on body "Skip to main content About Neighborhood Global Collective Journal Event Space T…" at bounding box center [759, 703] width 1518 height 2507
